Goal: Task Accomplishment & Management: Manage account settings

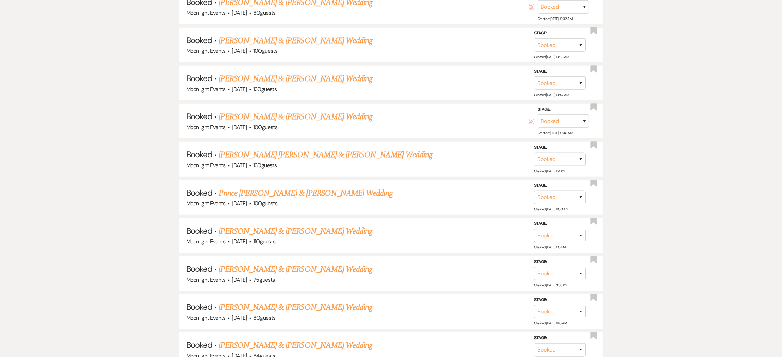
scroll to position [875, 0]
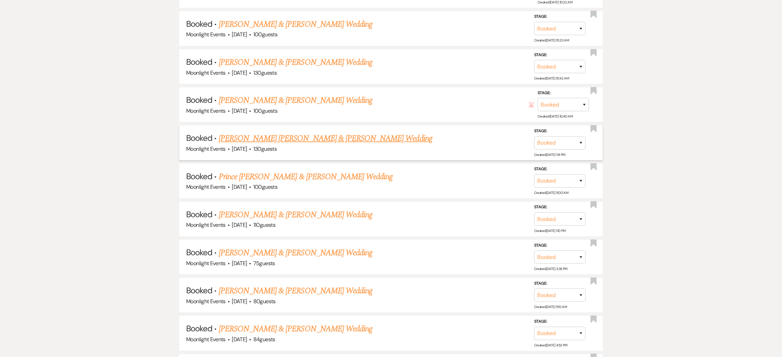
click at [290, 137] on link "[PERSON_NAME] [PERSON_NAME] & [PERSON_NAME] Wedding" at bounding box center [326, 138] width 214 height 12
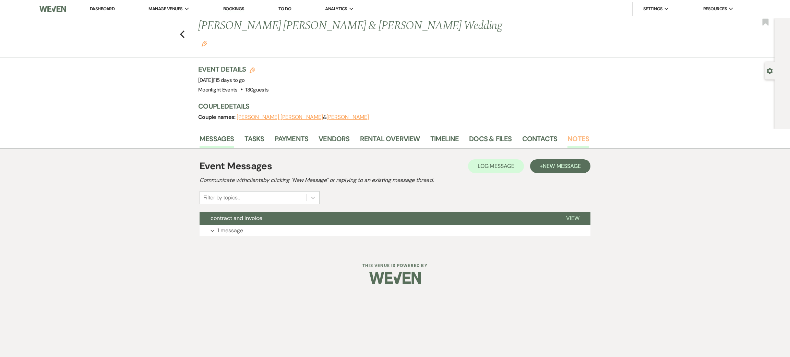
click at [575, 133] on link "Notes" at bounding box center [579, 140] width 22 height 15
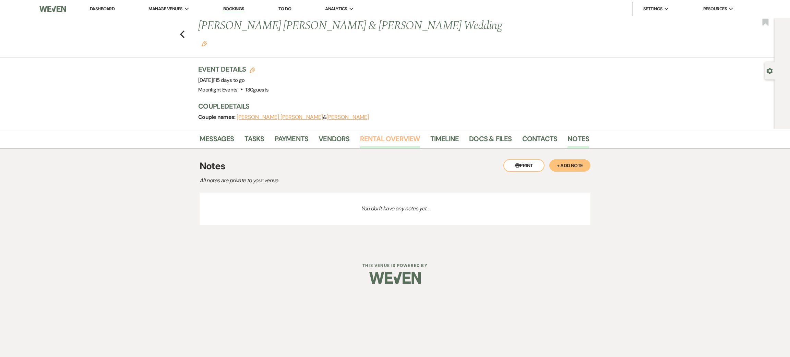
click at [400, 133] on link "Rental Overview" at bounding box center [390, 140] width 60 height 15
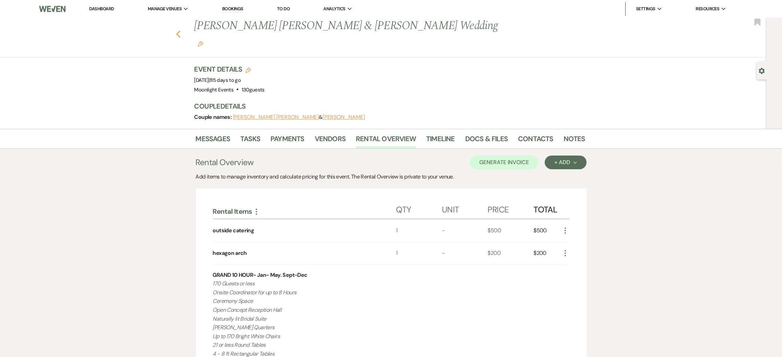
click at [181, 30] on icon "Previous" at bounding box center [178, 34] width 5 height 8
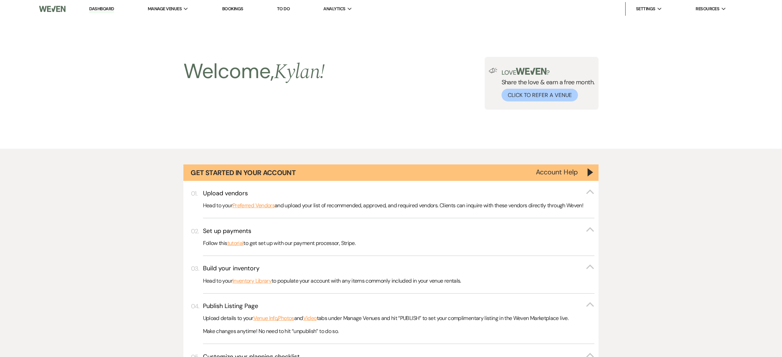
scroll to position [875, 0]
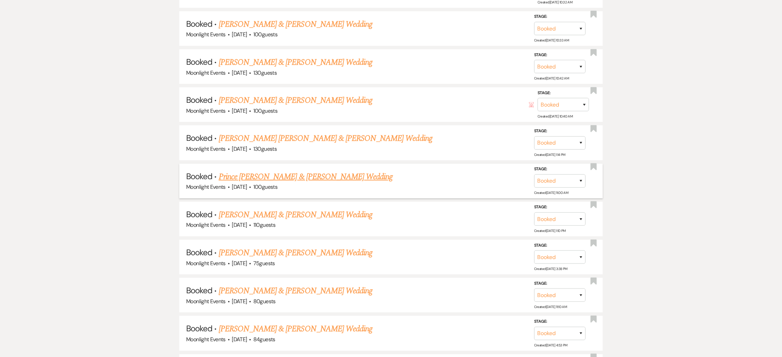
click at [251, 172] on link "Prince [PERSON_NAME] & [PERSON_NAME] Wedding" at bounding box center [306, 177] width 174 height 12
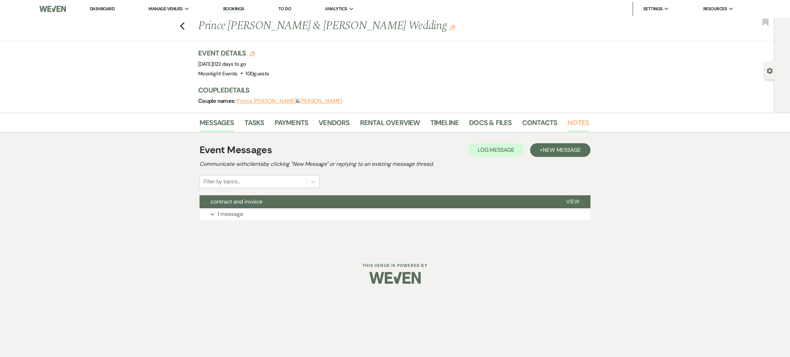
click at [578, 122] on link "Notes" at bounding box center [579, 124] width 22 height 15
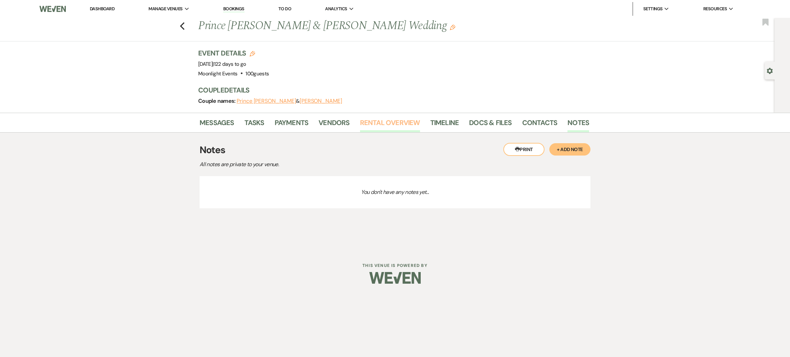
click at [395, 123] on link "Rental Overview" at bounding box center [390, 124] width 60 height 15
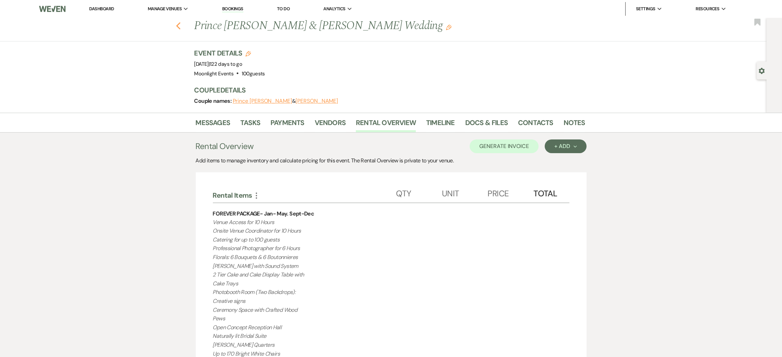
click at [181, 25] on icon "Previous" at bounding box center [178, 26] width 5 height 8
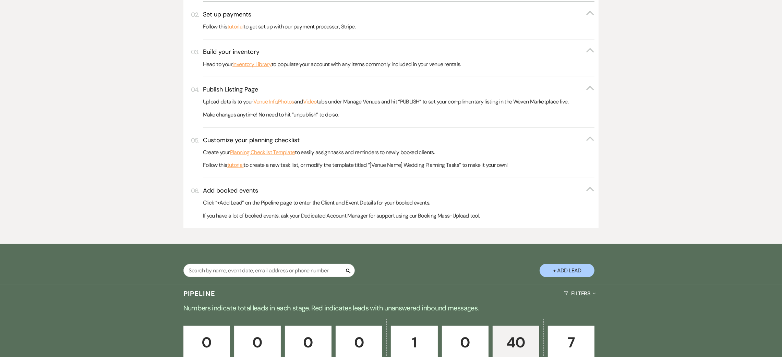
scroll to position [308, 0]
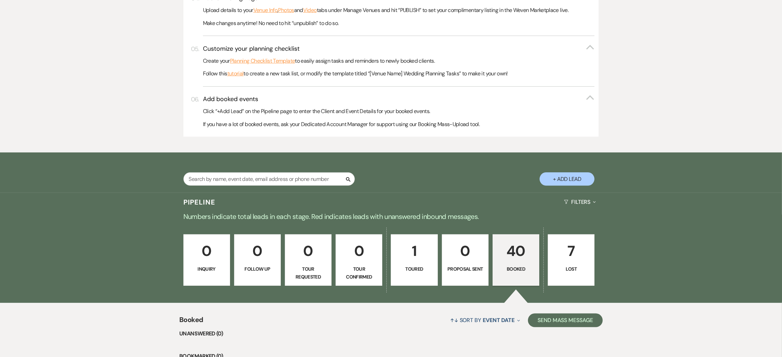
drag, startPoint x: 517, startPoint y: 246, endPoint x: 515, endPoint y: 242, distance: 4.9
click at [517, 246] on p "40" at bounding box center [516, 251] width 38 height 23
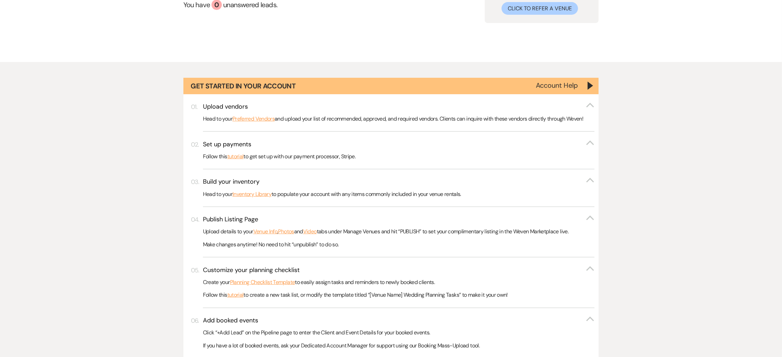
scroll to position [0, 0]
